Goal: Check status: Check status

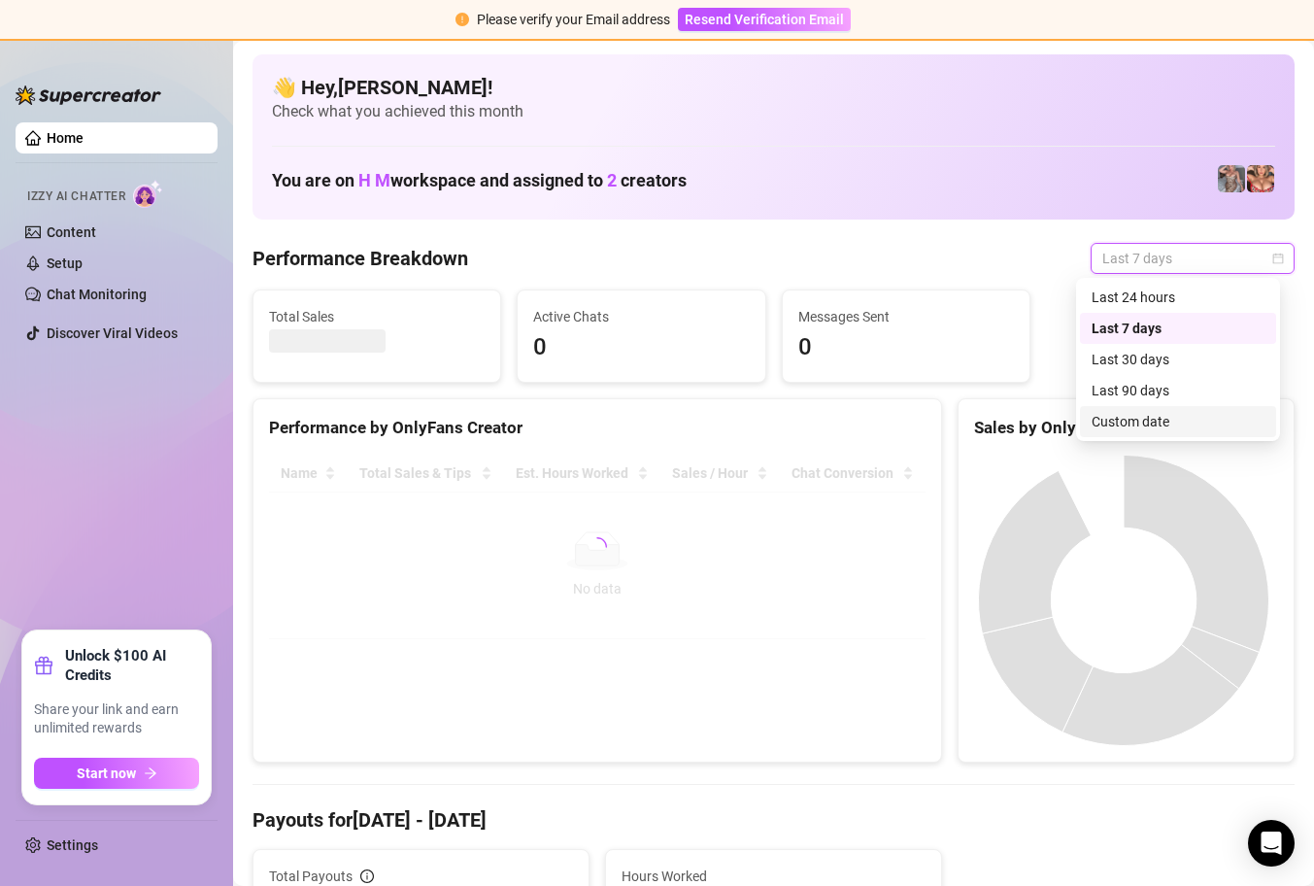
click at [1180, 417] on div "Custom date" at bounding box center [1178, 421] width 173 height 21
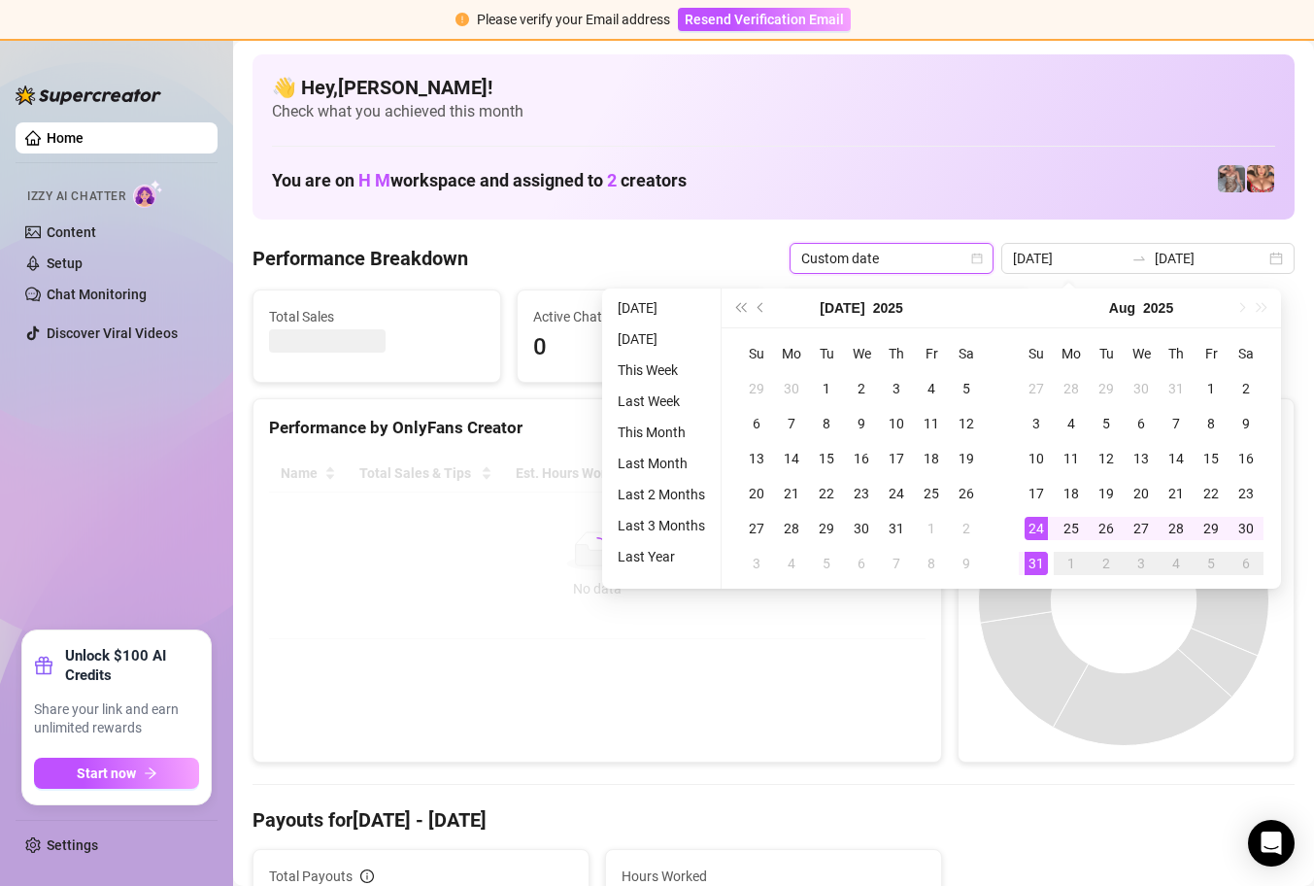
type input "[DATE]"
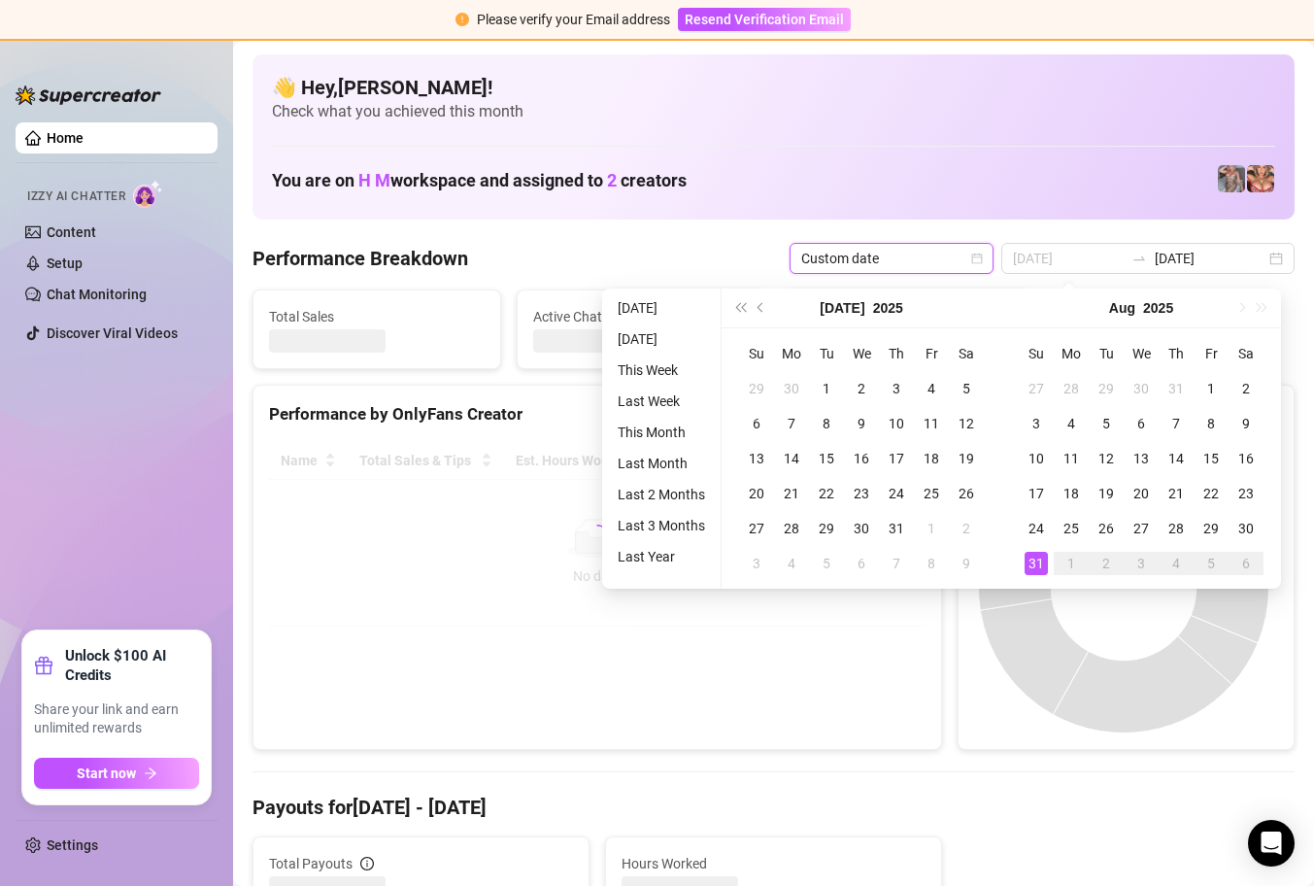
click at [1035, 563] on div "31" at bounding box center [1036, 563] width 23 height 23
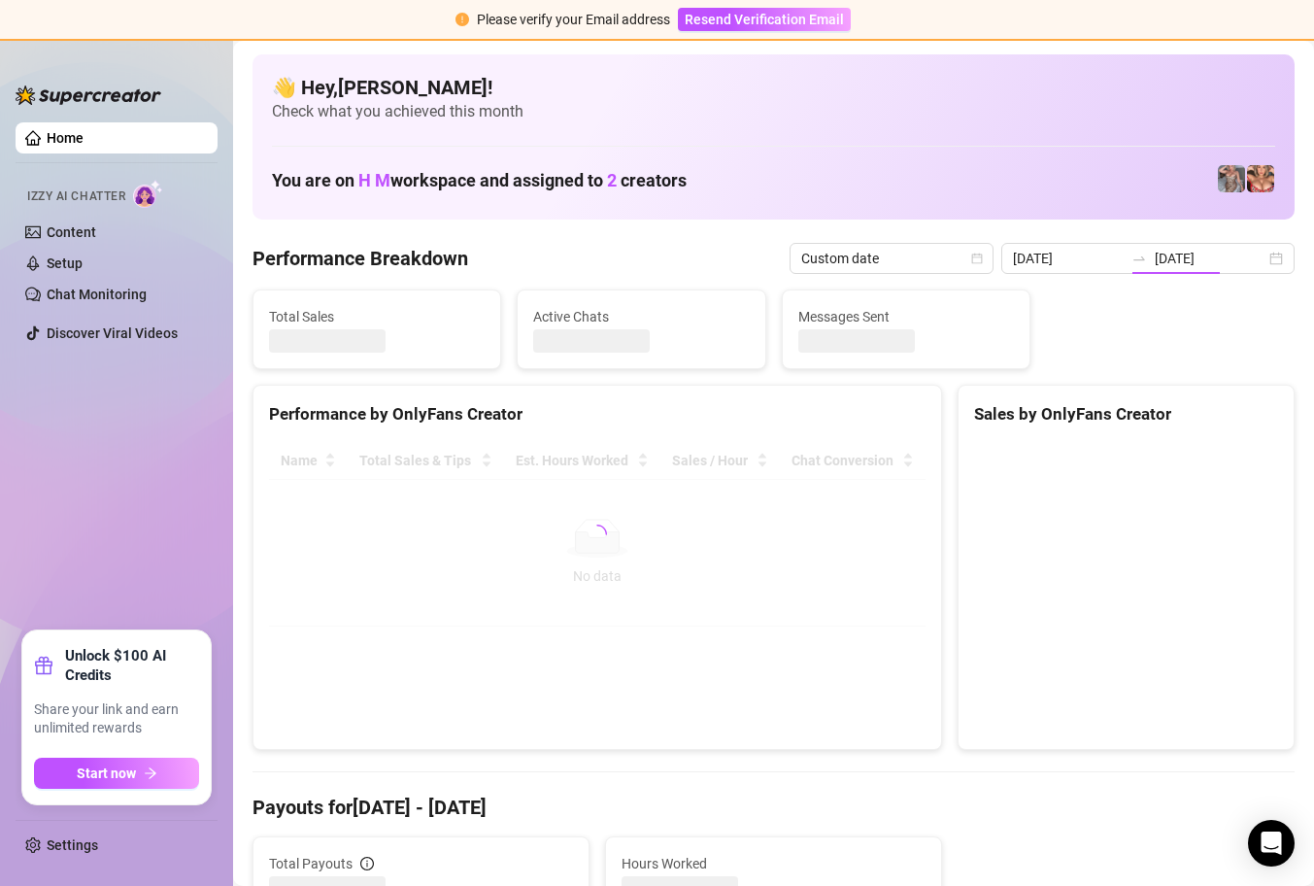
type input "[DATE]"
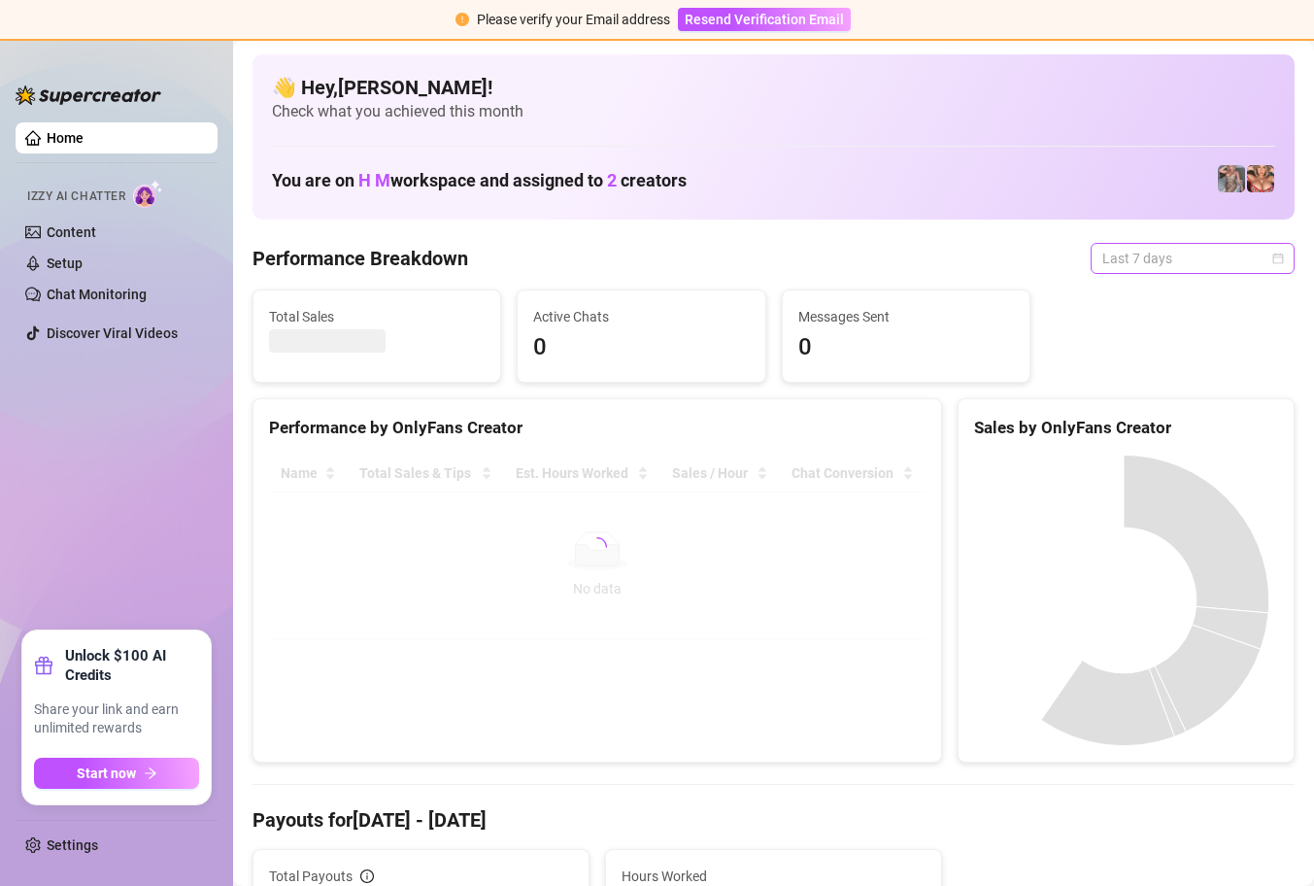
click at [1239, 261] on span "Last 7 days" at bounding box center [1193, 258] width 181 height 29
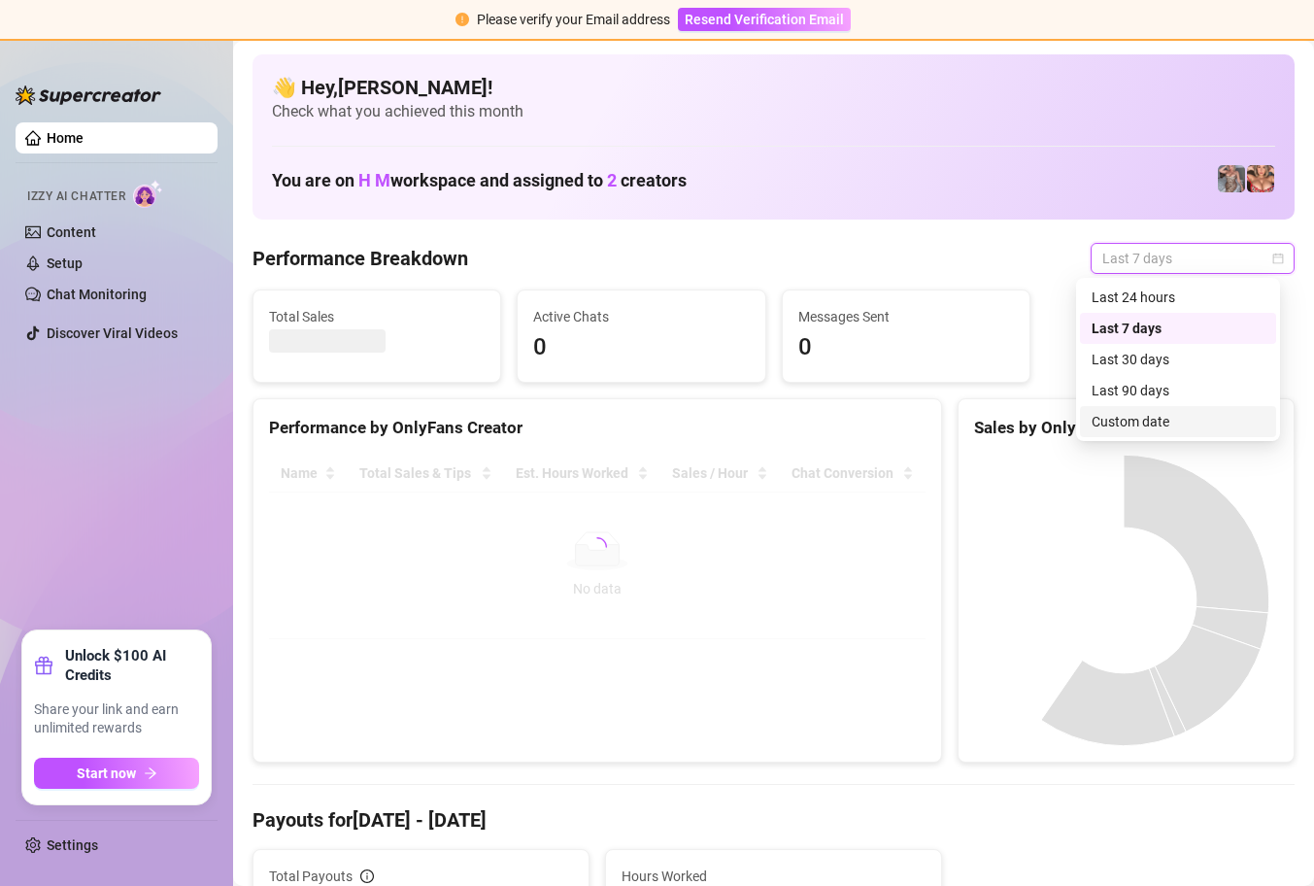
click at [1151, 426] on div "Custom date" at bounding box center [1178, 421] width 173 height 21
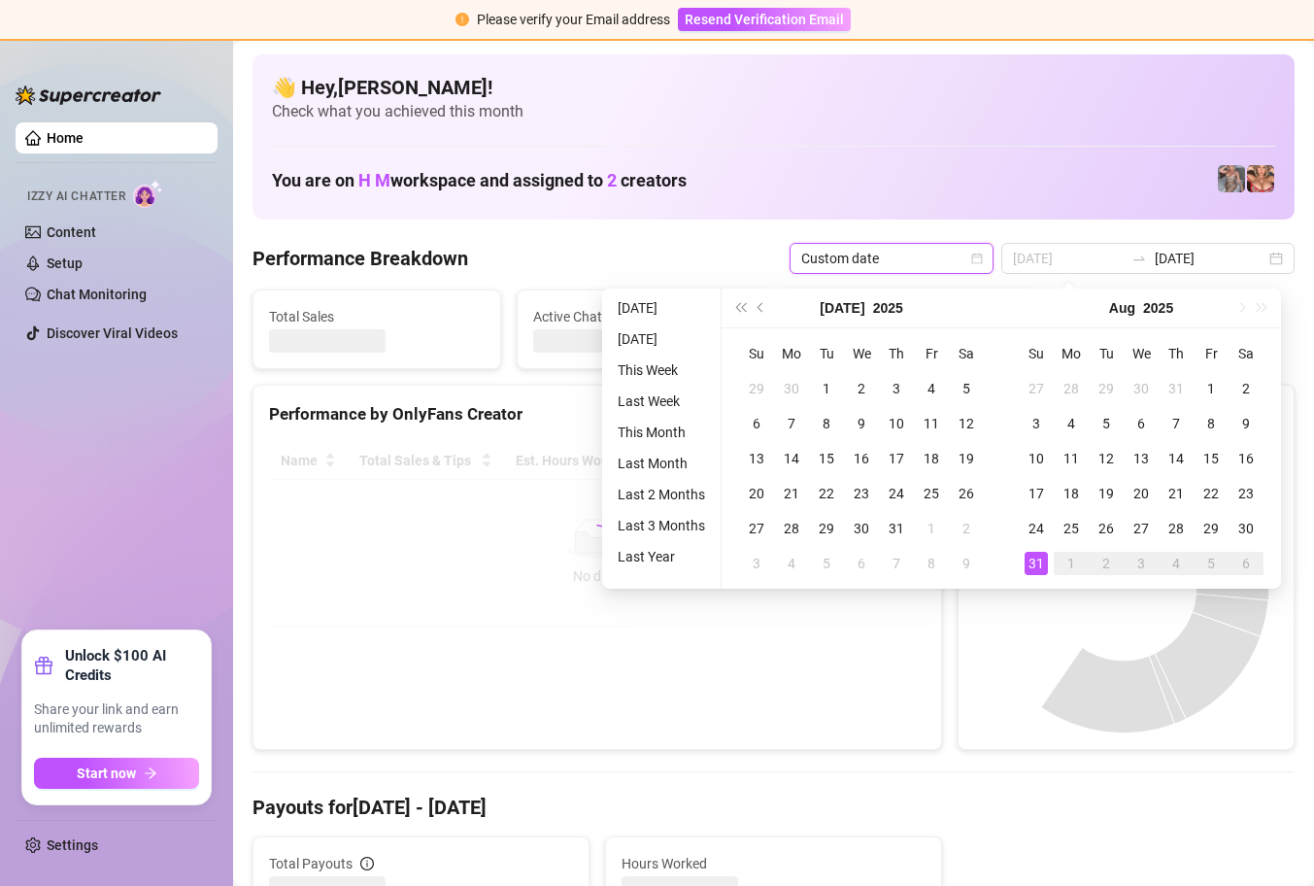
type input "[DATE]"
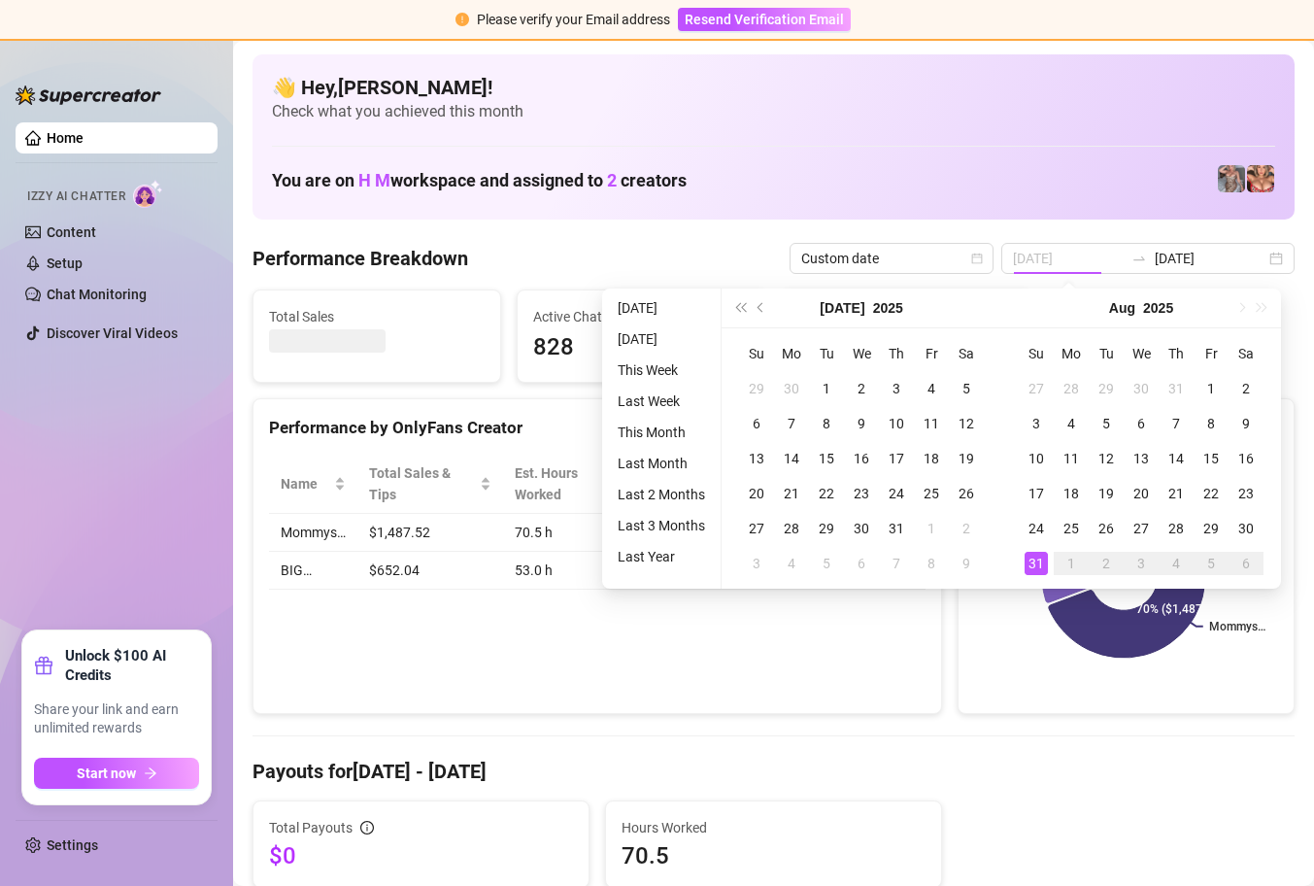
click at [1039, 562] on div "31" at bounding box center [1036, 563] width 23 height 23
click at [1038, 562] on div "31" at bounding box center [1036, 563] width 23 height 23
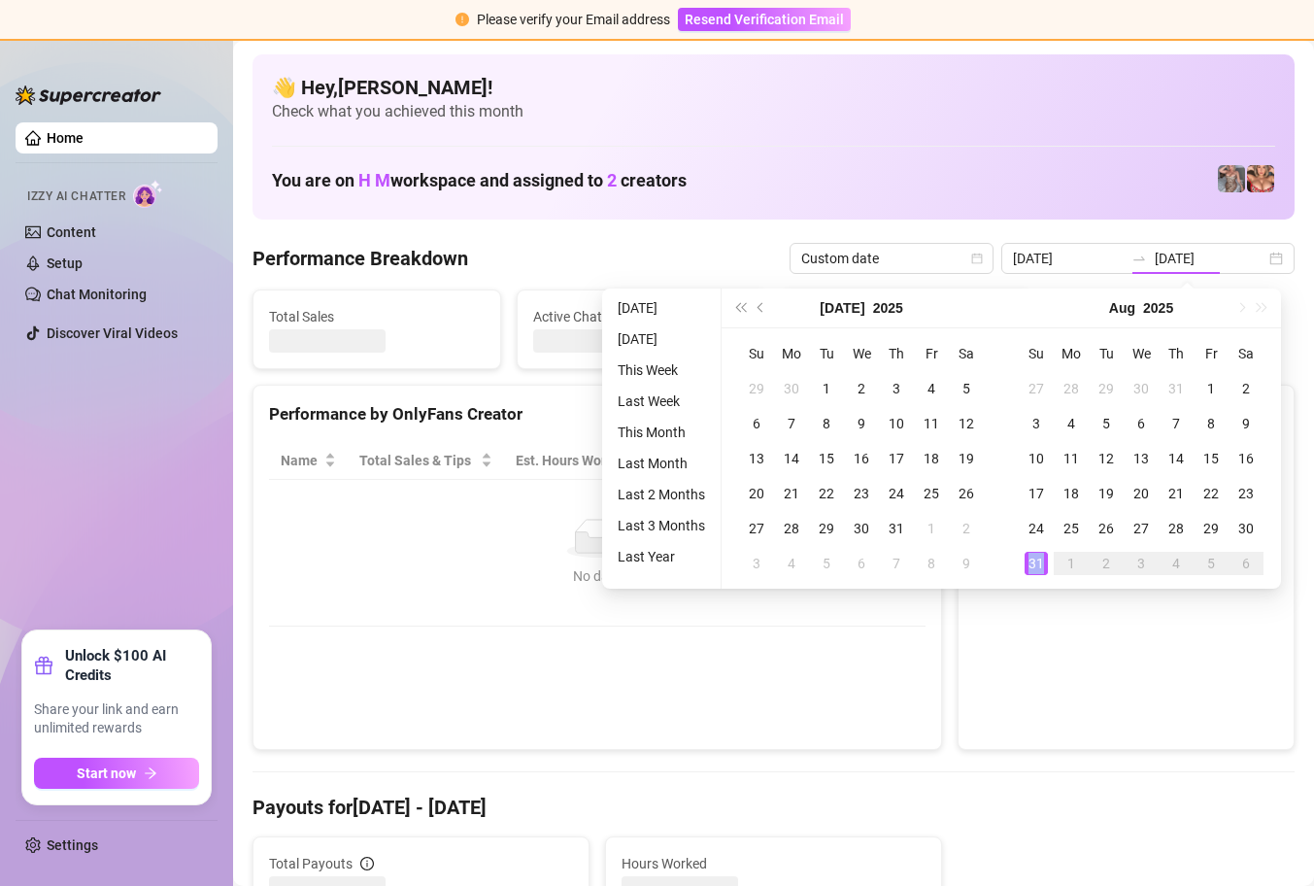
type input "[DATE]"
